Goal: Transaction & Acquisition: Download file/media

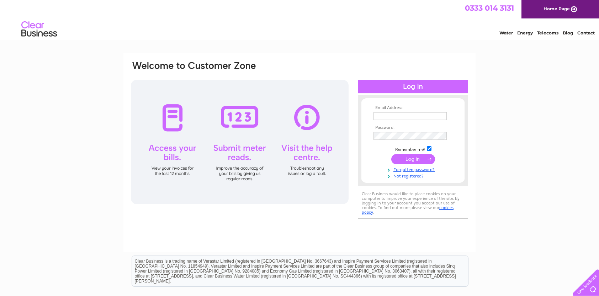
type input "jim@endura.co.uk"
click at [420, 155] on input "submit" at bounding box center [413, 159] width 44 height 10
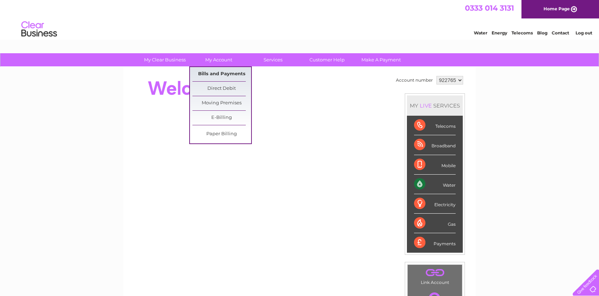
click at [220, 77] on link "Bills and Payments" at bounding box center [221, 74] width 59 height 14
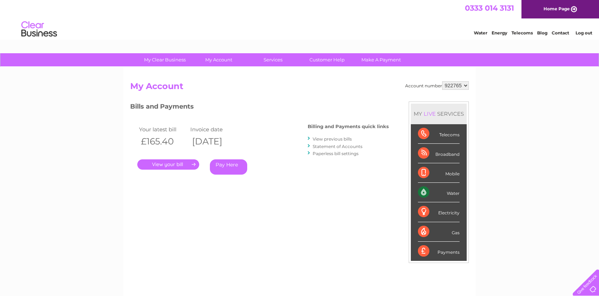
click at [182, 166] on link "." at bounding box center [168, 165] width 62 height 10
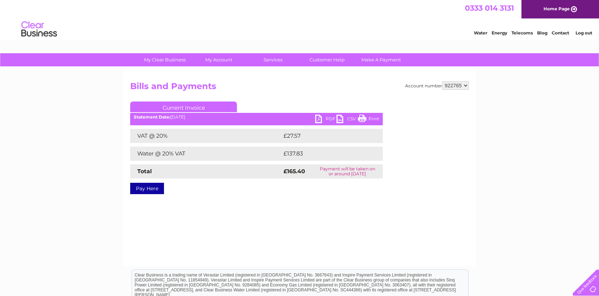
click at [324, 118] on link "PDF" at bounding box center [325, 120] width 21 height 10
